Goal: Navigation & Orientation: Find specific page/section

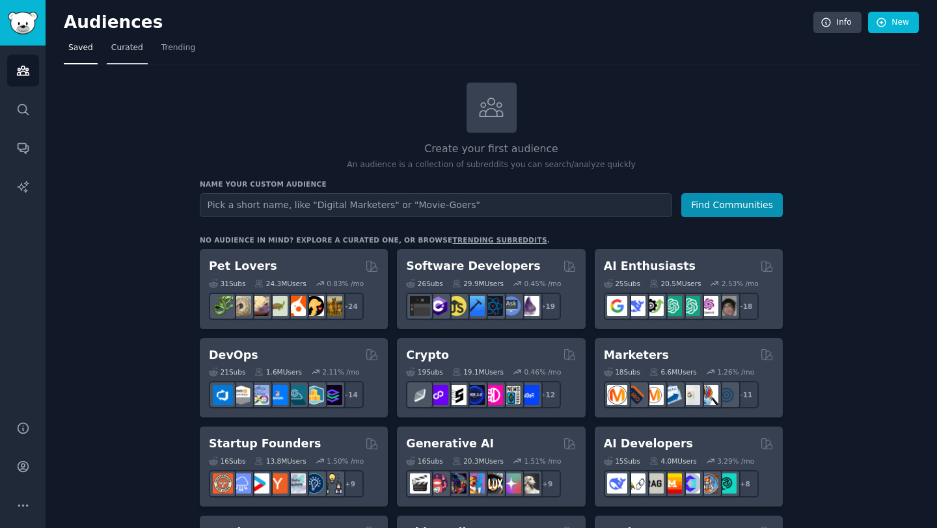
click at [126, 51] on span "Curated" at bounding box center [127, 48] width 32 height 12
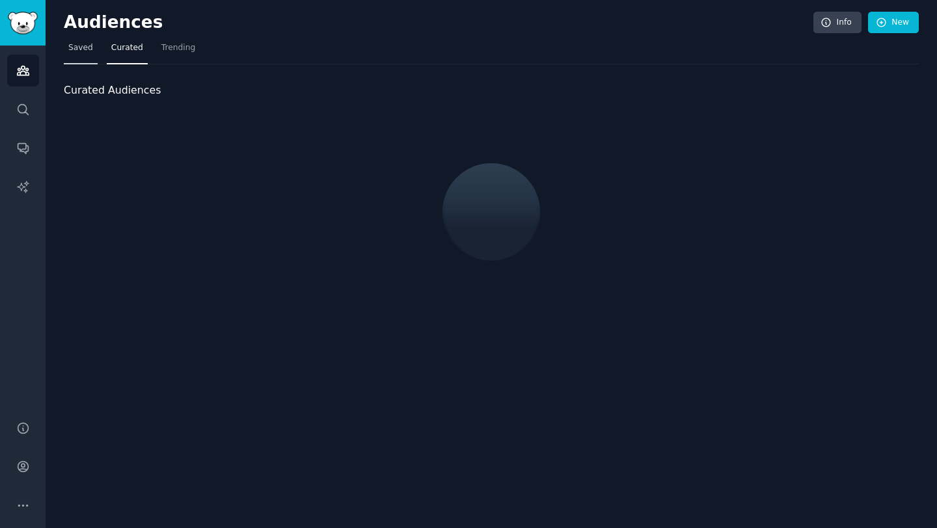
click at [85, 51] on span "Saved" at bounding box center [80, 48] width 25 height 12
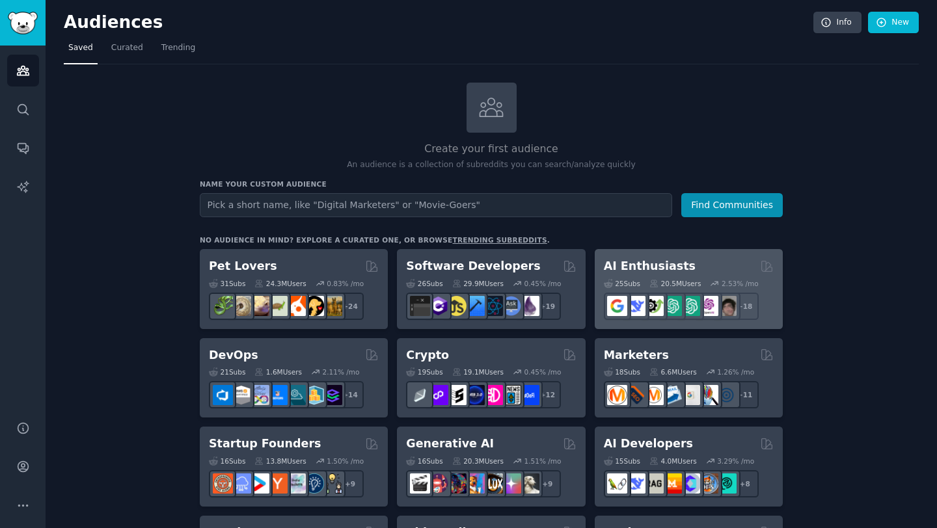
click at [655, 256] on div "AI Enthusiasts 25 Sub s 20.5M Users 2.53 % /mo + 18" at bounding box center [689, 289] width 188 height 80
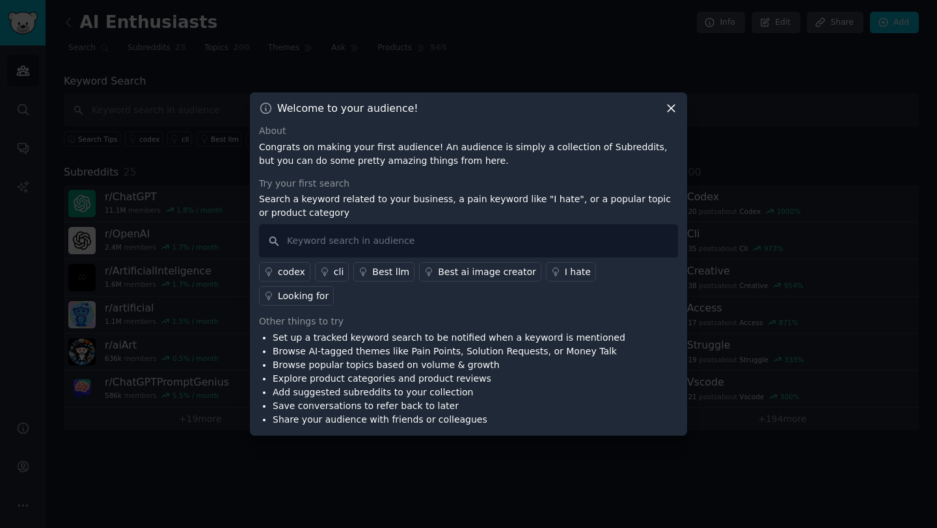
click at [673, 113] on icon at bounding box center [670, 108] width 7 height 7
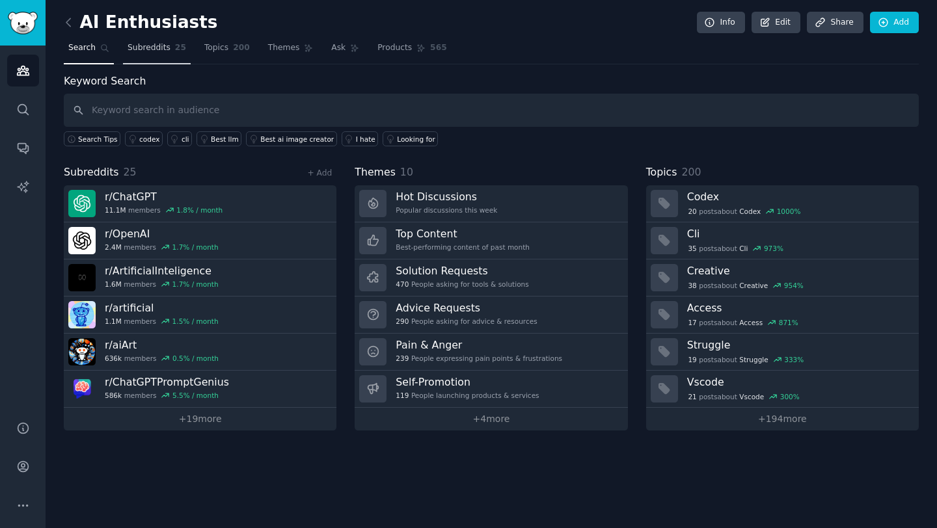
click at [150, 49] on span "Subreddits" at bounding box center [149, 48] width 43 height 12
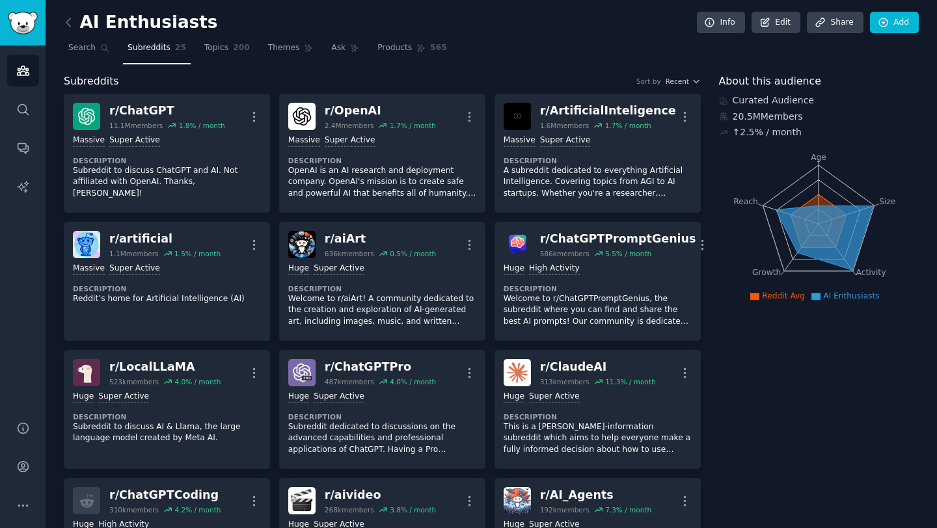
click at [461, 27] on div "AI Enthusiasts Info Edit Share Add" at bounding box center [491, 25] width 855 height 27
click at [466, 25] on div "AI Enthusiasts Info Edit Share Add" at bounding box center [491, 25] width 855 height 27
click at [34, 21] on img "Sidebar" at bounding box center [23, 23] width 30 height 23
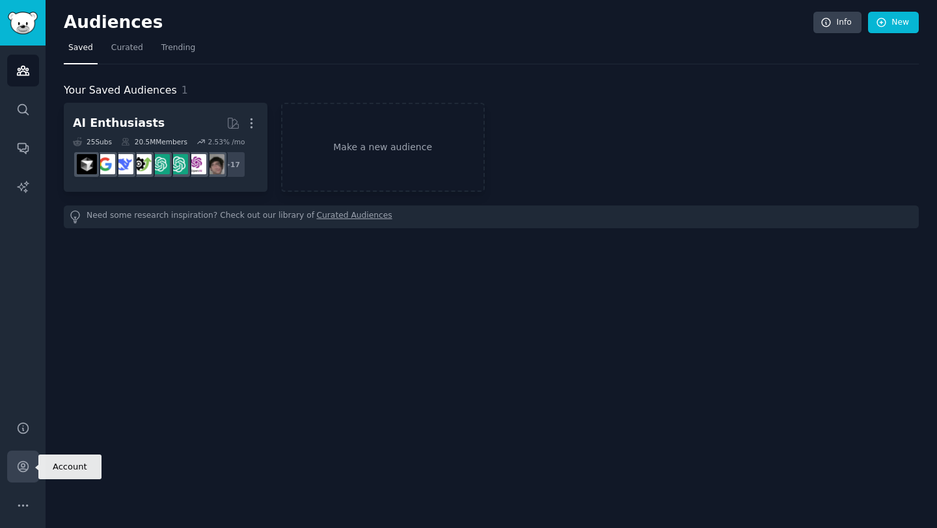
click at [21, 460] on icon "Sidebar" at bounding box center [23, 467] width 14 height 14
